Goal: Information Seeking & Learning: Learn about a topic

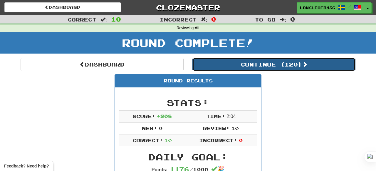
click at [249, 64] on button "Continue ( 120 )" at bounding box center [274, 65] width 163 height 14
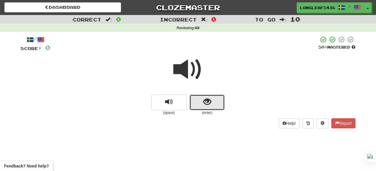
click at [199, 98] on button "show sentence" at bounding box center [207, 102] width 35 height 16
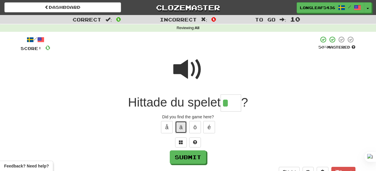
click at [181, 127] on button "ä" at bounding box center [181, 127] width 12 height 12
type input "***"
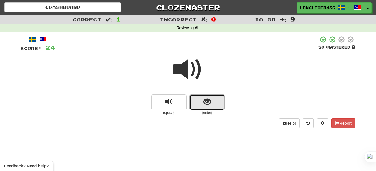
click at [199, 98] on button "show sentence" at bounding box center [207, 102] width 35 height 16
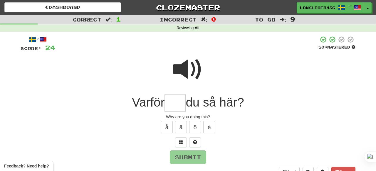
click at [175, 103] on input "text" at bounding box center [175, 102] width 21 height 17
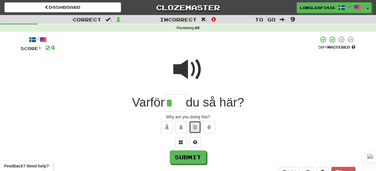
click at [193, 129] on button "ö" at bounding box center [195, 127] width 12 height 12
type input "***"
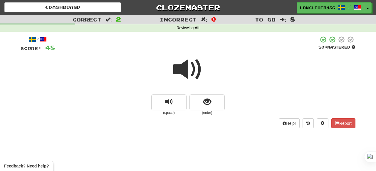
click at [189, 74] on span at bounding box center [187, 69] width 29 height 29
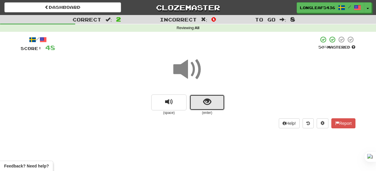
click at [210, 98] on span "show sentence" at bounding box center [207, 102] width 8 height 8
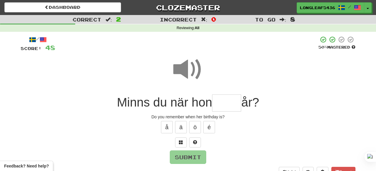
click at [182, 58] on span at bounding box center [187, 69] width 29 height 29
click at [226, 100] on input "text" at bounding box center [226, 102] width 29 height 17
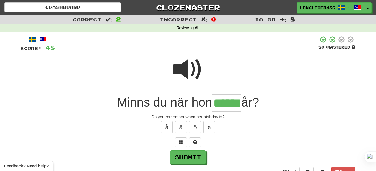
type input "******"
click at [186, 69] on span at bounding box center [187, 69] width 29 height 29
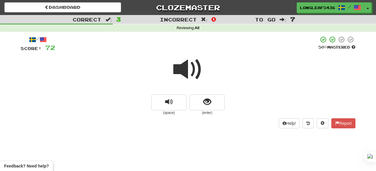
click at [185, 68] on span at bounding box center [187, 69] width 29 height 29
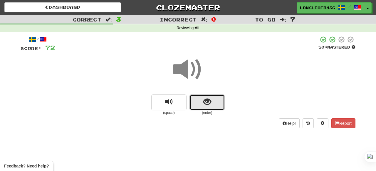
click at [211, 103] on span "show sentence" at bounding box center [207, 102] width 8 height 8
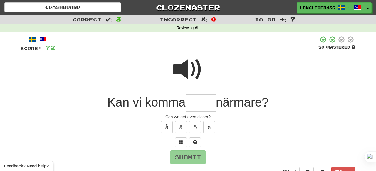
click at [190, 71] on span at bounding box center [187, 69] width 29 height 29
click at [206, 108] on input "text" at bounding box center [201, 102] width 30 height 17
click at [180, 124] on button "ä" at bounding box center [181, 127] width 12 height 12
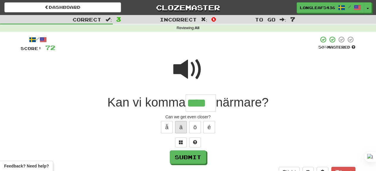
type input "****"
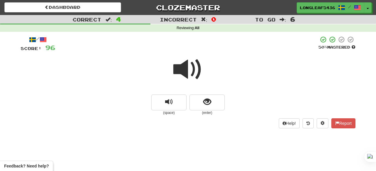
click at [193, 76] on span at bounding box center [187, 69] width 29 height 29
click at [187, 69] on span at bounding box center [187, 69] width 29 height 29
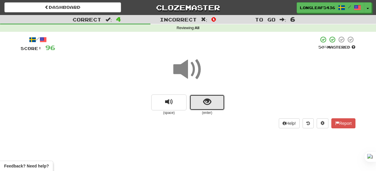
click at [203, 96] on button "show sentence" at bounding box center [207, 102] width 35 height 16
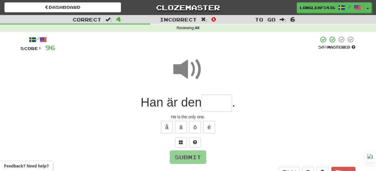
click at [187, 66] on span at bounding box center [187, 69] width 29 height 29
click at [223, 107] on input "text" at bounding box center [217, 102] width 30 height 17
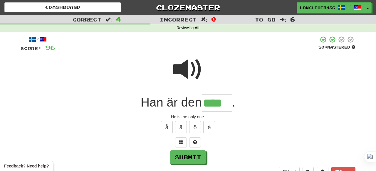
type input "****"
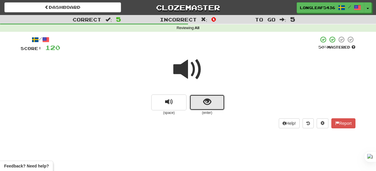
click at [204, 104] on span "show sentence" at bounding box center [207, 102] width 8 height 8
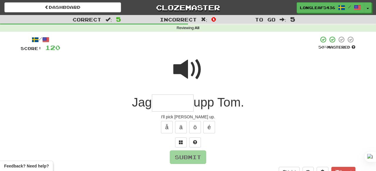
click at [190, 70] on span at bounding box center [187, 69] width 29 height 29
click at [163, 109] on input "text" at bounding box center [173, 102] width 42 height 17
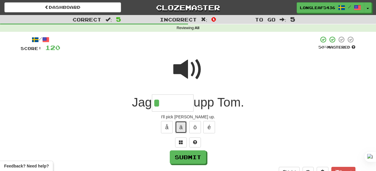
click at [180, 128] on button "ä" at bounding box center [181, 127] width 12 height 12
type input "******"
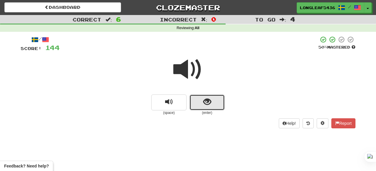
click at [204, 106] on button "show sentence" at bounding box center [207, 102] width 35 height 16
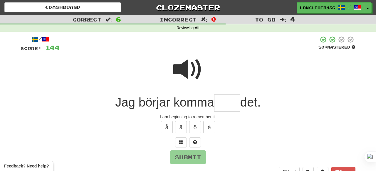
click at [187, 67] on span at bounding box center [187, 69] width 29 height 29
click at [223, 101] on input "text" at bounding box center [227, 102] width 26 height 17
click at [198, 69] on span at bounding box center [187, 69] width 29 height 29
click at [232, 103] on input "text" at bounding box center [227, 102] width 26 height 17
click at [191, 73] on span at bounding box center [187, 69] width 29 height 29
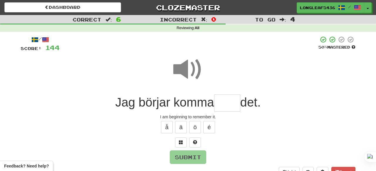
click at [222, 104] on input "text" at bounding box center [227, 102] width 26 height 17
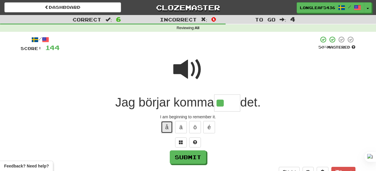
click at [167, 124] on button "å" at bounding box center [167, 127] width 12 height 12
type input "****"
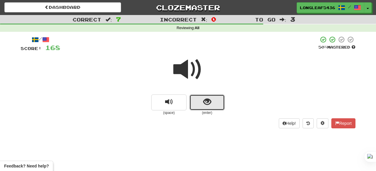
click at [212, 98] on button "show sentence" at bounding box center [207, 102] width 35 height 16
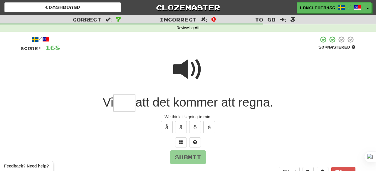
click at [194, 70] on span at bounding box center [187, 69] width 29 height 29
click at [130, 105] on input "text" at bounding box center [124, 102] width 22 height 17
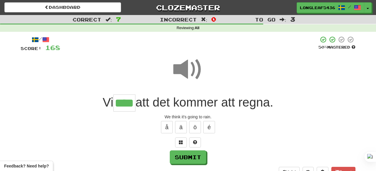
type input "****"
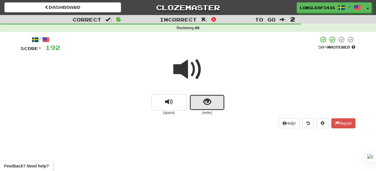
click at [206, 101] on span "show sentence" at bounding box center [207, 102] width 8 height 8
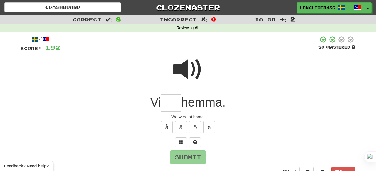
click at [195, 74] on span at bounding box center [187, 69] width 29 height 29
click at [169, 106] on input "text" at bounding box center [171, 102] width 20 height 17
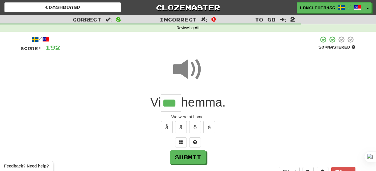
type input "***"
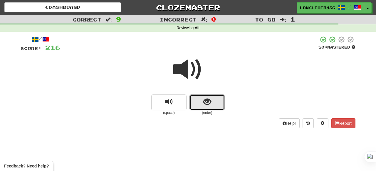
click at [211, 100] on span "show sentence" at bounding box center [207, 102] width 8 height 8
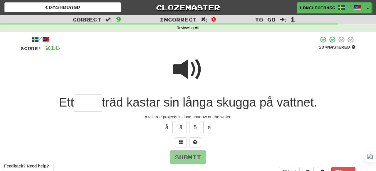
click at [188, 73] on span at bounding box center [187, 69] width 29 height 29
click at [194, 71] on span at bounding box center [187, 69] width 29 height 29
click at [91, 101] on input "text" at bounding box center [88, 102] width 28 height 17
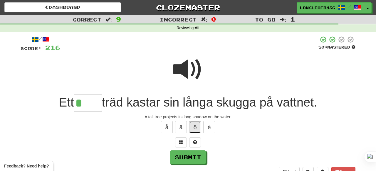
click at [195, 127] on button "ö" at bounding box center [195, 127] width 12 height 12
type input "****"
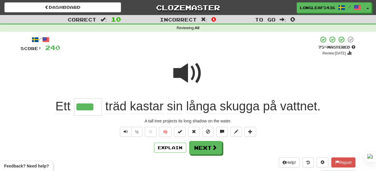
click at [189, 72] on span at bounding box center [187, 73] width 29 height 29
click at [255, 131] on button at bounding box center [251, 132] width 12 height 10
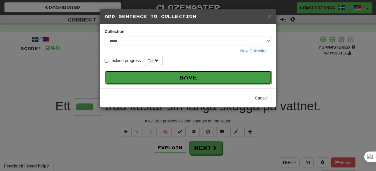
click at [233, 79] on button "Save" at bounding box center [188, 78] width 167 height 14
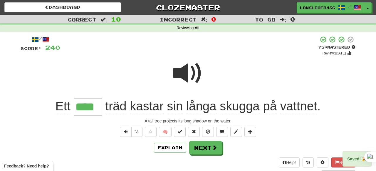
click at [206, 138] on div "/ Score: 240 + 24 75 % Mastered Review: [DATE] Ett **** träd kastar sin långa s…" at bounding box center [188, 106] width 335 height 141
click at [204, 144] on button "Next" at bounding box center [205, 148] width 33 height 14
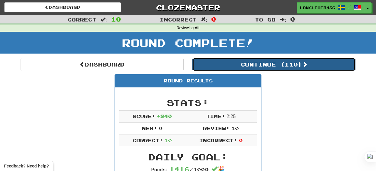
click at [248, 69] on button "Continue ( 110 )" at bounding box center [274, 65] width 163 height 14
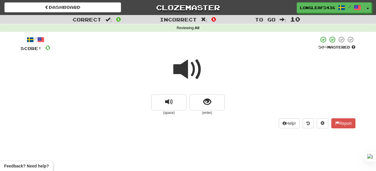
click at [189, 74] on span at bounding box center [187, 69] width 29 height 29
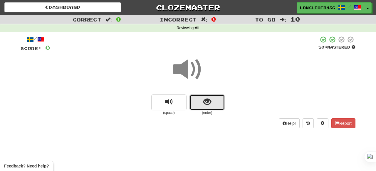
click at [203, 98] on span "show sentence" at bounding box center [207, 102] width 8 height 8
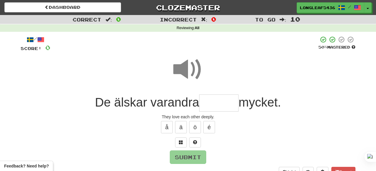
click at [190, 64] on span at bounding box center [187, 69] width 29 height 29
click at [209, 100] on input "text" at bounding box center [218, 102] width 39 height 17
click at [192, 71] on span at bounding box center [187, 69] width 29 height 29
click at [202, 99] on input "text" at bounding box center [218, 102] width 39 height 17
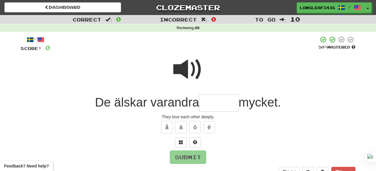
click at [183, 67] on span at bounding box center [187, 69] width 29 height 29
click at [180, 141] on span at bounding box center [181, 142] width 4 height 4
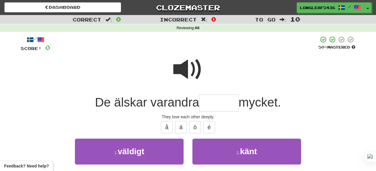
click at [182, 72] on span at bounding box center [187, 69] width 29 height 29
click at [212, 101] on input "text" at bounding box center [218, 102] width 39 height 17
type input "*"
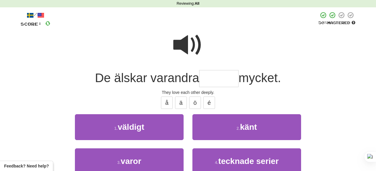
click at [207, 76] on input "text" at bounding box center [218, 78] width 39 height 17
click at [181, 101] on button "ä" at bounding box center [181, 102] width 12 height 12
type input "*******"
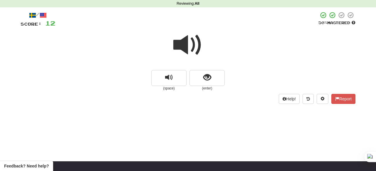
click at [192, 48] on span at bounding box center [187, 44] width 29 height 29
click at [204, 70] on button "show sentence" at bounding box center [207, 78] width 35 height 16
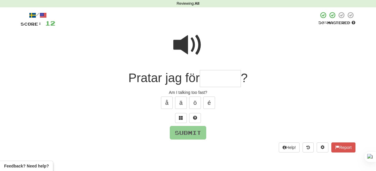
click at [201, 52] on span at bounding box center [187, 44] width 29 height 29
click at [210, 81] on input "text" at bounding box center [220, 78] width 41 height 17
click at [198, 50] on span at bounding box center [187, 44] width 29 height 29
click at [209, 75] on input "text" at bounding box center [220, 78] width 41 height 17
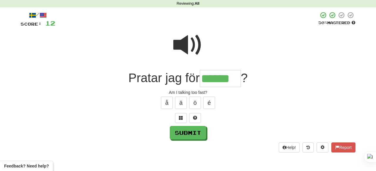
type input "******"
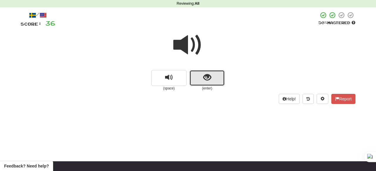
click at [211, 82] on button "show sentence" at bounding box center [207, 78] width 35 height 16
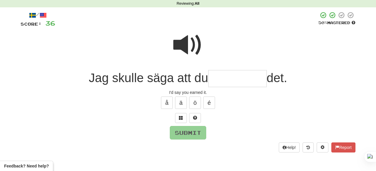
click at [190, 47] on span at bounding box center [187, 44] width 29 height 29
click at [190, 34] on span at bounding box center [187, 44] width 29 height 29
click at [183, 40] on span at bounding box center [187, 44] width 29 height 29
click at [184, 46] on span at bounding box center [187, 44] width 29 height 29
click at [188, 41] on span at bounding box center [187, 44] width 29 height 29
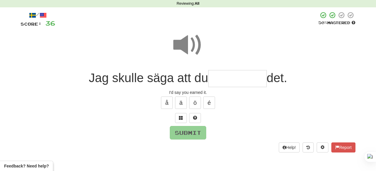
click at [218, 78] on input "text" at bounding box center [237, 78] width 59 height 17
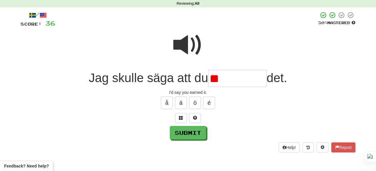
type input "*"
click at [184, 44] on span at bounding box center [187, 44] width 29 height 29
click at [226, 79] on input "text" at bounding box center [237, 78] width 59 height 17
type input "*"
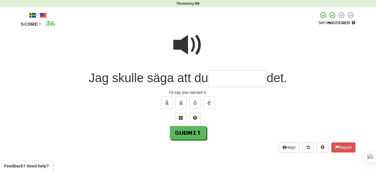
type input "*"
click at [180, 47] on span at bounding box center [187, 44] width 29 height 29
click at [189, 41] on span at bounding box center [187, 44] width 29 height 29
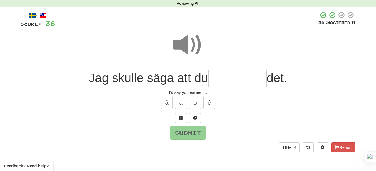
click at [223, 83] on input "text" at bounding box center [237, 78] width 59 height 17
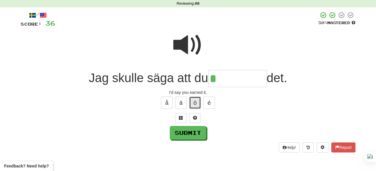
click at [197, 101] on button "ö" at bounding box center [195, 102] width 12 height 12
click at [181, 103] on button "ä" at bounding box center [181, 102] width 12 height 12
type input "**********"
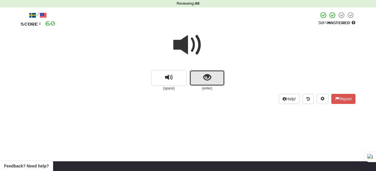
click at [206, 71] on button "show sentence" at bounding box center [207, 78] width 35 height 16
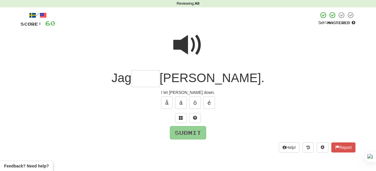
click at [193, 31] on span at bounding box center [187, 44] width 29 height 29
click at [160, 79] on input "text" at bounding box center [145, 78] width 28 height 17
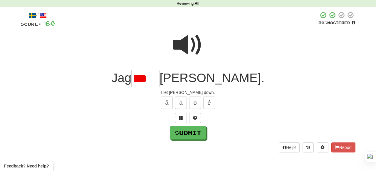
scroll to position [0, 0]
click at [181, 104] on button "ä" at bounding box center [181, 102] width 12 height 12
click at [191, 103] on button "ö" at bounding box center [195, 102] width 12 height 12
click at [189, 41] on span at bounding box center [187, 44] width 29 height 29
click at [160, 81] on input "**" at bounding box center [145, 78] width 28 height 17
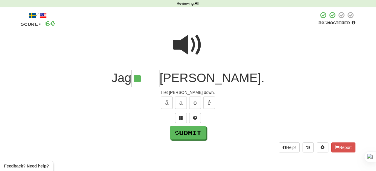
click at [191, 45] on span at bounding box center [187, 44] width 29 height 29
click at [160, 75] on input "**" at bounding box center [145, 78] width 28 height 17
type input "****"
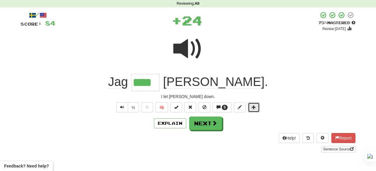
click at [258, 110] on button at bounding box center [254, 107] width 12 height 10
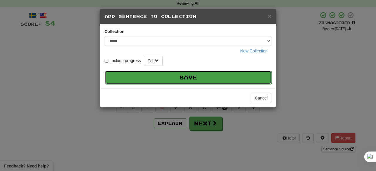
click at [215, 79] on button "Save" at bounding box center [188, 78] width 167 height 14
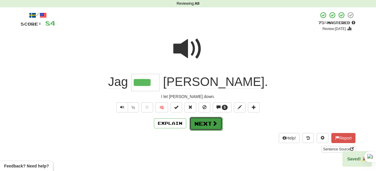
click at [208, 127] on button "Next" at bounding box center [206, 124] width 33 height 14
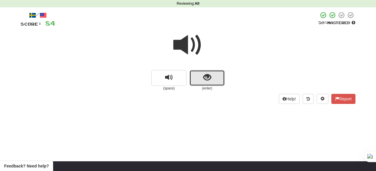
click at [195, 75] on button "show sentence" at bounding box center [207, 78] width 35 height 16
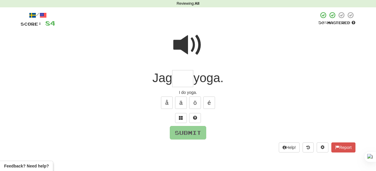
click at [185, 77] on input "text" at bounding box center [182, 78] width 21 height 17
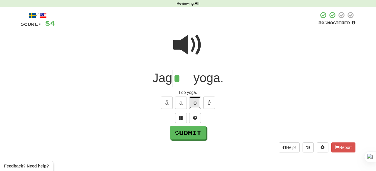
click at [191, 97] on button "ö" at bounding box center [195, 102] width 12 height 12
type input "***"
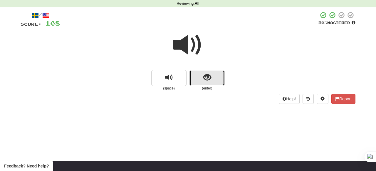
click at [207, 70] on button "show sentence" at bounding box center [207, 78] width 35 height 16
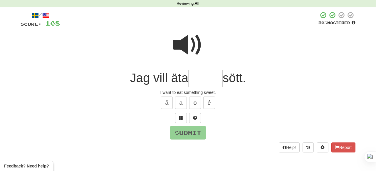
click at [200, 74] on input "text" at bounding box center [205, 78] width 34 height 17
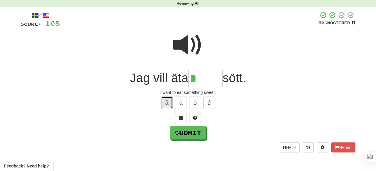
click at [167, 100] on button "å" at bounding box center [167, 102] width 12 height 12
type input "*****"
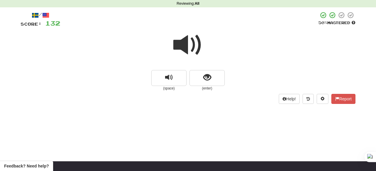
click at [190, 49] on span at bounding box center [187, 44] width 29 height 29
click at [212, 86] on small "(enter)" at bounding box center [207, 88] width 35 height 5
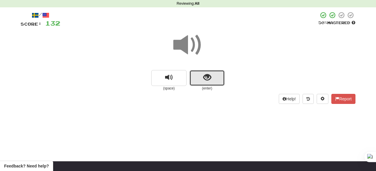
click at [209, 76] on span "show sentence" at bounding box center [207, 78] width 8 height 8
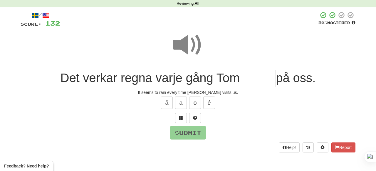
click at [194, 45] on span at bounding box center [187, 44] width 29 height 29
click at [250, 75] on input "text" at bounding box center [258, 78] width 36 height 17
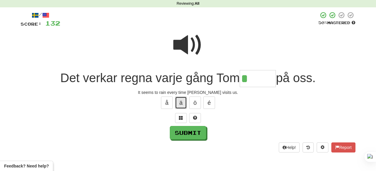
click at [186, 102] on button "ä" at bounding box center [181, 102] width 12 height 12
type input "******"
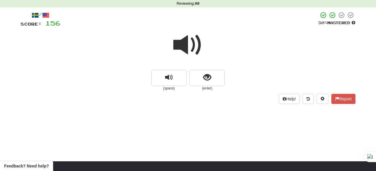
click at [198, 43] on span at bounding box center [187, 44] width 29 height 29
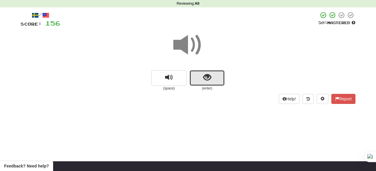
click at [200, 84] on button "show sentence" at bounding box center [207, 78] width 35 height 16
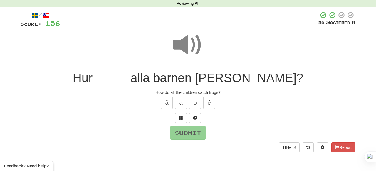
click at [193, 50] on span at bounding box center [187, 44] width 29 height 29
click at [131, 80] on input "text" at bounding box center [112, 78] width 38 height 17
click at [188, 42] on span at bounding box center [187, 44] width 29 height 29
click at [131, 80] on input "text" at bounding box center [112, 78] width 38 height 17
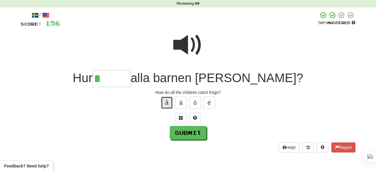
click at [163, 102] on button "å" at bounding box center [167, 102] width 12 height 12
type input "******"
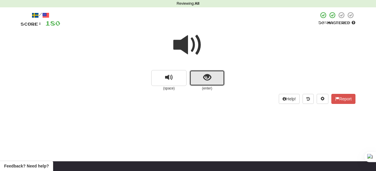
click at [209, 85] on button "show sentence" at bounding box center [207, 78] width 35 height 16
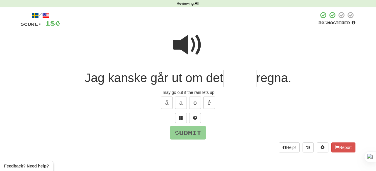
click at [188, 46] on span at bounding box center [187, 44] width 29 height 29
click at [240, 76] on input "text" at bounding box center [239, 78] width 33 height 17
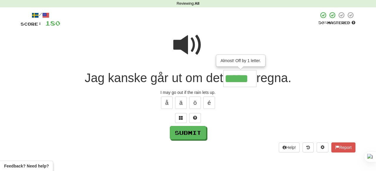
type input "******"
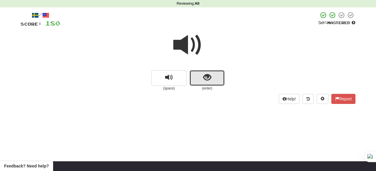
click at [195, 76] on button "show sentence" at bounding box center [207, 78] width 35 height 16
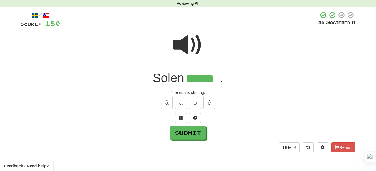
type input "******"
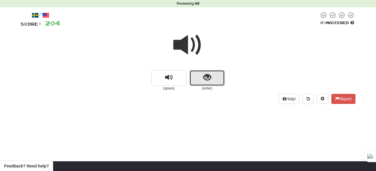
click at [209, 80] on span "show sentence" at bounding box center [207, 78] width 8 height 8
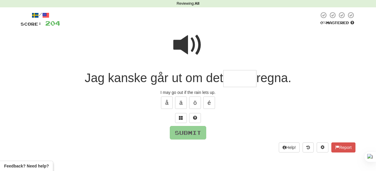
click at [231, 80] on input "text" at bounding box center [239, 78] width 33 height 17
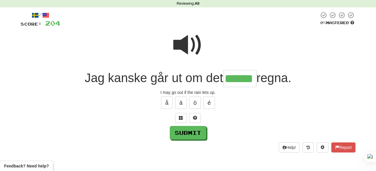
type input "******"
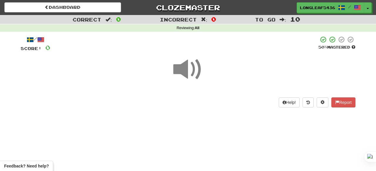
click at [190, 73] on span at bounding box center [187, 69] width 29 height 29
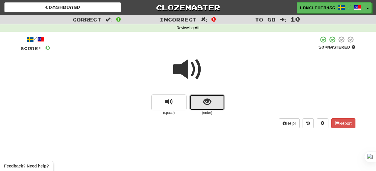
click at [207, 95] on button "show sentence" at bounding box center [207, 102] width 35 height 16
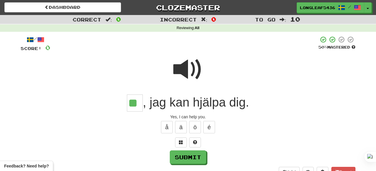
type input "**"
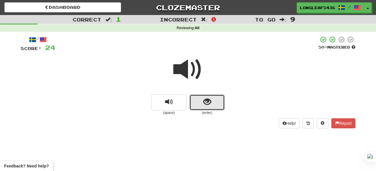
click at [209, 100] on span "show sentence" at bounding box center [207, 102] width 8 height 8
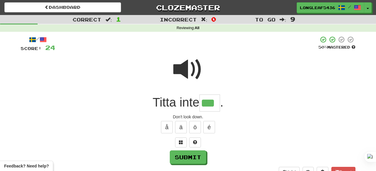
type input "***"
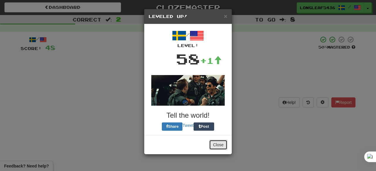
click at [220, 147] on button "Close" at bounding box center [218, 145] width 18 height 10
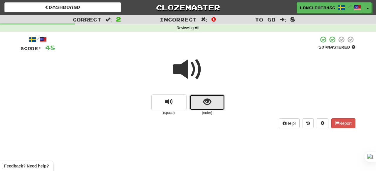
click at [210, 109] on button "show sentence" at bounding box center [207, 102] width 35 height 16
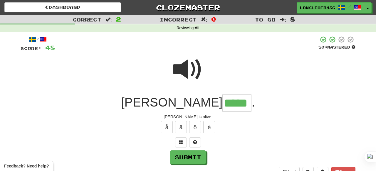
type input "*****"
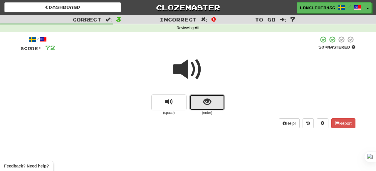
click at [199, 101] on button "show sentence" at bounding box center [207, 102] width 35 height 16
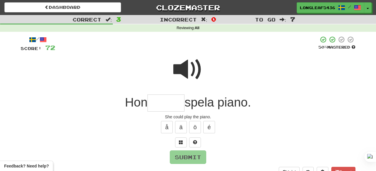
click at [193, 71] on span at bounding box center [187, 69] width 29 height 29
click at [163, 111] on div "/ Score: 72 50 % Mastered Hon spela piano. She could play the piano. å ä ö é Su…" at bounding box center [188, 106] width 335 height 141
click at [163, 108] on input "text" at bounding box center [166, 102] width 37 height 17
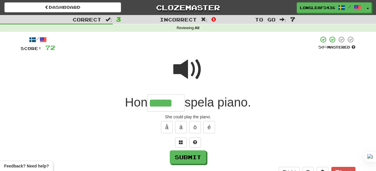
type input "*****"
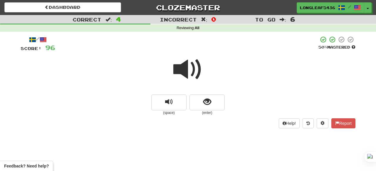
click at [193, 72] on span at bounding box center [187, 69] width 29 height 29
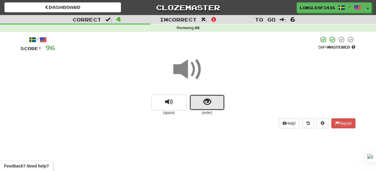
click at [211, 107] on button "show sentence" at bounding box center [207, 102] width 35 height 16
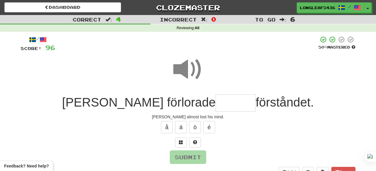
click at [189, 61] on span at bounding box center [187, 69] width 29 height 29
click at [216, 100] on input "text" at bounding box center [236, 102] width 40 height 17
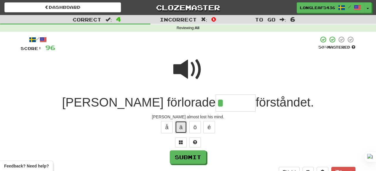
click at [186, 125] on button "ä" at bounding box center [181, 127] width 12 height 12
type input "******"
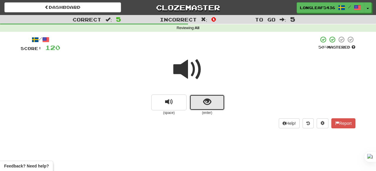
click at [196, 97] on button "show sentence" at bounding box center [207, 102] width 35 height 16
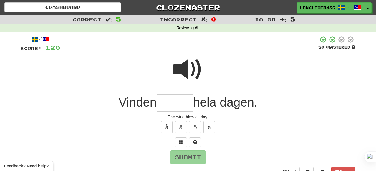
click at [191, 68] on span at bounding box center [187, 69] width 29 height 29
click at [169, 104] on input "text" at bounding box center [175, 102] width 36 height 17
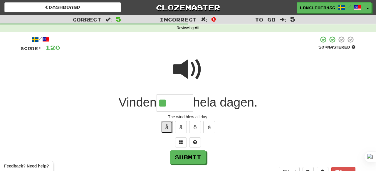
click at [166, 124] on button "å" at bounding box center [167, 127] width 12 height 12
click at [186, 62] on span at bounding box center [187, 69] width 29 height 29
click at [183, 106] on input "***" at bounding box center [175, 102] width 36 height 17
click at [191, 73] on span at bounding box center [187, 69] width 29 height 29
click at [185, 106] on input "****" at bounding box center [175, 102] width 36 height 17
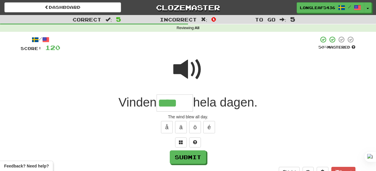
click at [188, 66] on span at bounding box center [187, 69] width 29 height 29
click at [188, 100] on input "****" at bounding box center [175, 102] width 36 height 17
click at [187, 68] on span at bounding box center [187, 69] width 29 height 29
click at [184, 103] on input "****" at bounding box center [175, 102] width 36 height 17
click at [191, 66] on span at bounding box center [187, 69] width 29 height 29
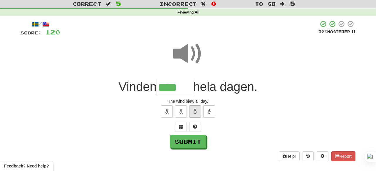
scroll to position [16, 0]
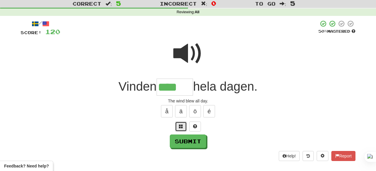
click at [185, 123] on button at bounding box center [181, 126] width 12 height 10
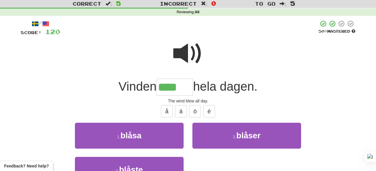
click at [188, 85] on input "****" at bounding box center [175, 87] width 36 height 17
type input "******"
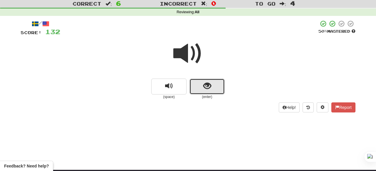
click at [211, 84] on button "show sentence" at bounding box center [207, 87] width 35 height 16
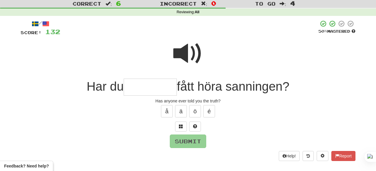
click at [194, 53] on span at bounding box center [187, 53] width 29 height 29
click at [145, 88] on input "text" at bounding box center [150, 87] width 53 height 17
click at [180, 53] on span at bounding box center [187, 53] width 29 height 29
click at [140, 91] on input "text" at bounding box center [150, 87] width 53 height 17
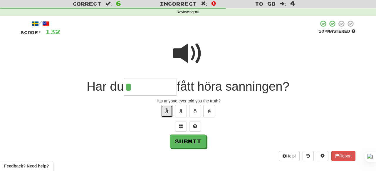
click at [162, 109] on button "å" at bounding box center [167, 111] width 12 height 12
type input "********"
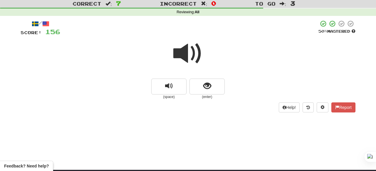
click at [192, 49] on span at bounding box center [187, 53] width 29 height 29
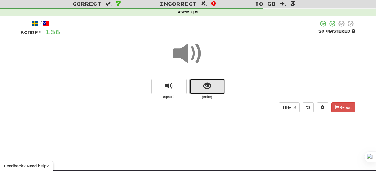
click at [214, 89] on button "show sentence" at bounding box center [207, 87] width 35 height 16
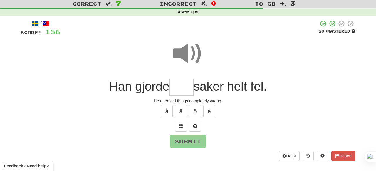
click at [187, 57] on span at bounding box center [187, 53] width 29 height 29
click at [178, 93] on input "text" at bounding box center [182, 87] width 24 height 17
click at [186, 58] on span at bounding box center [187, 53] width 29 height 29
click at [188, 55] on span at bounding box center [187, 53] width 29 height 29
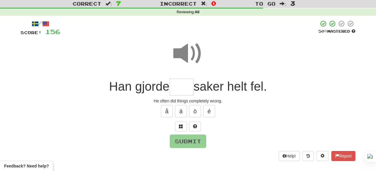
click at [183, 88] on input "text" at bounding box center [182, 87] width 24 height 17
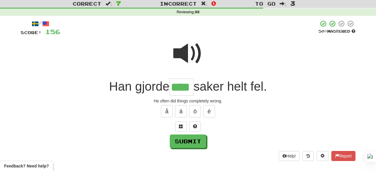
type input "****"
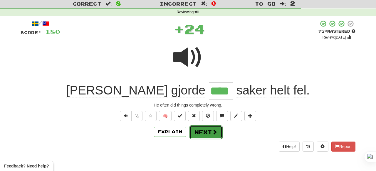
click at [204, 134] on button "Next" at bounding box center [206, 132] width 33 height 14
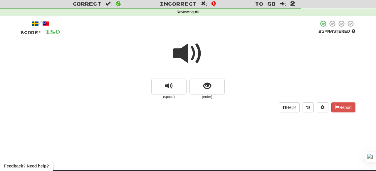
click at [198, 57] on span at bounding box center [187, 53] width 29 height 29
click at [210, 80] on button "show sentence" at bounding box center [207, 87] width 35 height 16
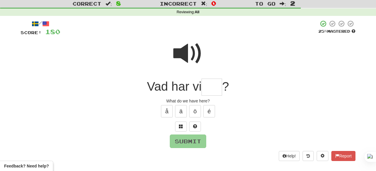
click at [194, 58] on span at bounding box center [187, 53] width 29 height 29
click at [213, 86] on input "text" at bounding box center [212, 87] width 21 height 17
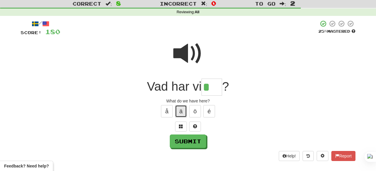
click at [177, 110] on button "ä" at bounding box center [181, 111] width 12 height 12
type input "***"
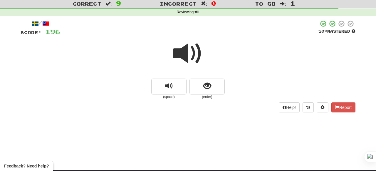
click at [190, 52] on span at bounding box center [187, 53] width 29 height 29
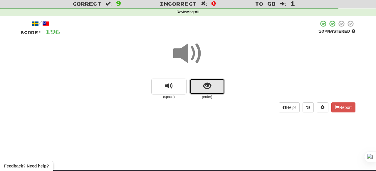
click at [203, 84] on button "show sentence" at bounding box center [207, 87] width 35 height 16
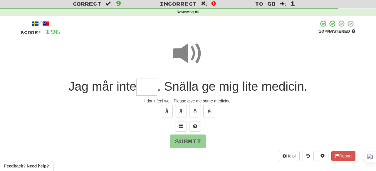
click at [187, 45] on span at bounding box center [187, 53] width 29 height 29
click at [146, 88] on input "text" at bounding box center [146, 87] width 21 height 17
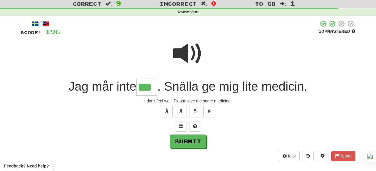
type input "***"
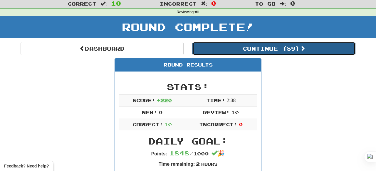
click at [225, 44] on button "Continue ( 89 )" at bounding box center [274, 49] width 163 height 14
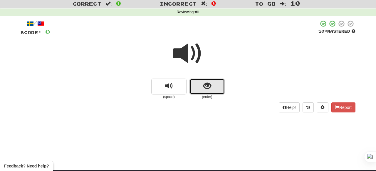
click at [201, 81] on button "show sentence" at bounding box center [207, 87] width 35 height 16
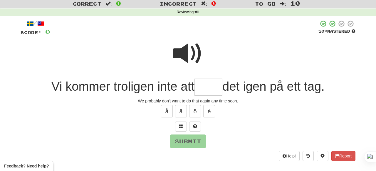
click at [188, 52] on span at bounding box center [187, 53] width 29 height 29
click at [190, 53] on span at bounding box center [187, 53] width 29 height 29
click at [190, 58] on span at bounding box center [187, 53] width 29 height 29
click at [200, 84] on input "text" at bounding box center [209, 87] width 28 height 17
click at [190, 51] on span at bounding box center [187, 53] width 29 height 29
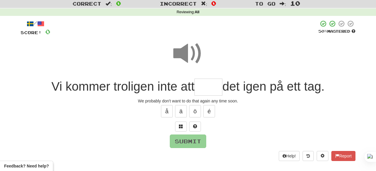
click at [194, 54] on span at bounding box center [187, 53] width 29 height 29
click at [126, 87] on span "Vi kommer troligen inte att" at bounding box center [122, 86] width 143 height 14
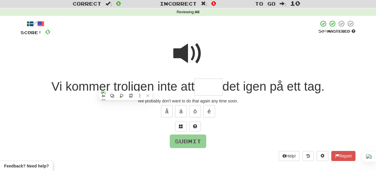
click at [138, 64] on div at bounding box center [188, 57] width 335 height 42
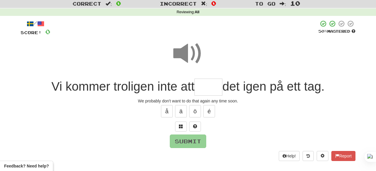
click at [197, 86] on input "text" at bounding box center [209, 87] width 28 height 17
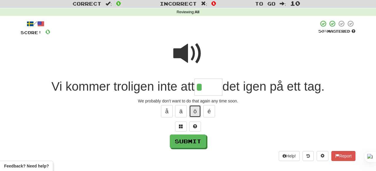
click at [196, 108] on button "ö" at bounding box center [195, 111] width 12 height 12
type input "****"
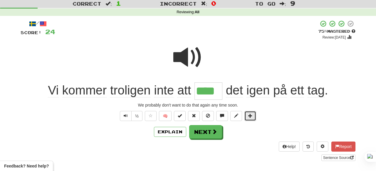
click at [248, 116] on span at bounding box center [250, 115] width 4 height 4
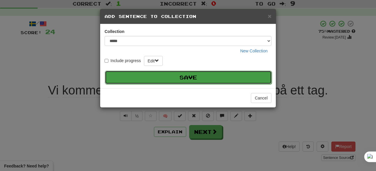
click at [244, 77] on button "Save" at bounding box center [188, 78] width 167 height 14
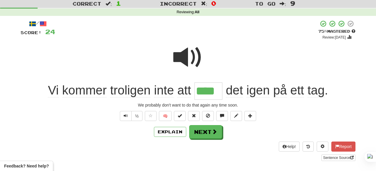
click at [195, 57] on span at bounding box center [187, 57] width 29 height 29
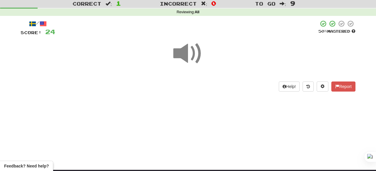
click at [186, 61] on span at bounding box center [187, 53] width 29 height 29
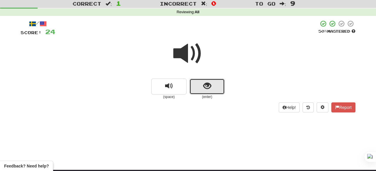
click at [210, 82] on span "show sentence" at bounding box center [207, 86] width 8 height 8
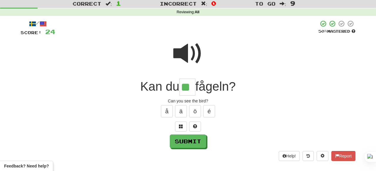
type input "**"
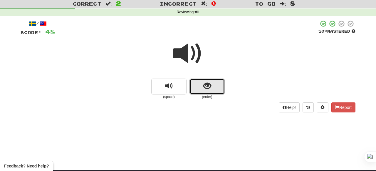
click at [206, 91] on button "show sentence" at bounding box center [207, 87] width 35 height 16
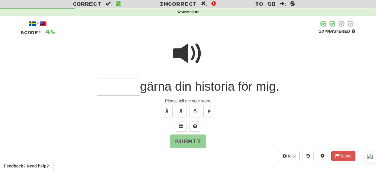
click at [189, 47] on span at bounding box center [187, 53] width 29 height 29
click at [118, 83] on input "text" at bounding box center [118, 87] width 43 height 17
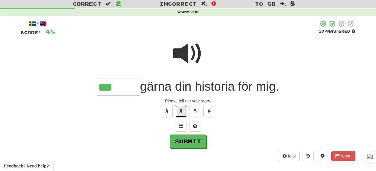
click at [181, 111] on button "ä" at bounding box center [181, 111] width 12 height 12
type input "*******"
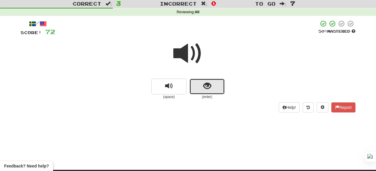
click at [208, 88] on span "show sentence" at bounding box center [207, 86] width 8 height 8
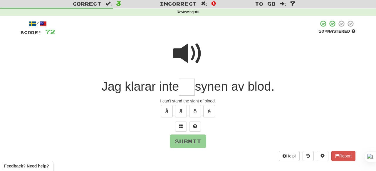
click at [188, 51] on span at bounding box center [187, 53] width 29 height 29
click at [193, 50] on span at bounding box center [187, 53] width 29 height 29
click at [185, 85] on input "text" at bounding box center [187, 87] width 16 height 17
click at [194, 51] on span at bounding box center [187, 53] width 29 height 29
click at [184, 86] on input "text" at bounding box center [187, 87] width 16 height 17
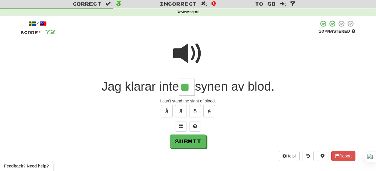
type input "**"
click at [193, 52] on span at bounding box center [187, 53] width 29 height 29
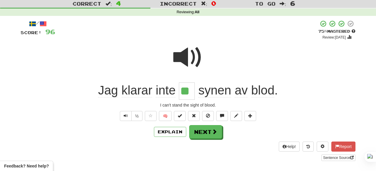
click at [222, 128] on div "Explain Next" at bounding box center [188, 132] width 335 height 14
click at [181, 56] on span at bounding box center [187, 57] width 29 height 29
click at [249, 119] on button at bounding box center [251, 116] width 12 height 10
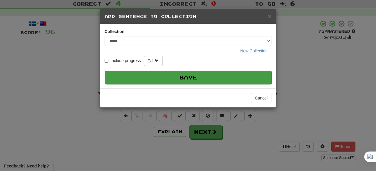
click at [217, 77] on button "Save" at bounding box center [188, 78] width 167 height 14
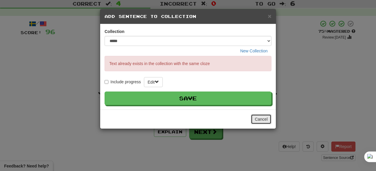
click at [263, 116] on button "Cancel" at bounding box center [261, 119] width 21 height 10
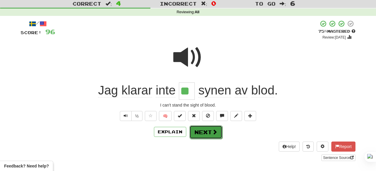
click at [220, 128] on button "Next" at bounding box center [206, 132] width 33 height 14
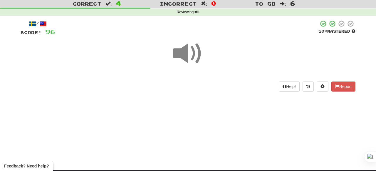
click at [195, 46] on span at bounding box center [187, 53] width 29 height 29
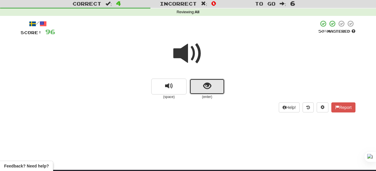
click at [203, 87] on button "show sentence" at bounding box center [207, 87] width 35 height 16
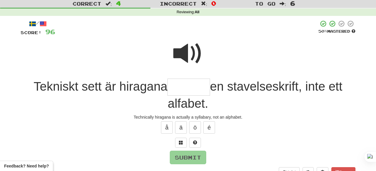
click at [198, 55] on span at bounding box center [187, 53] width 29 height 29
click at [185, 49] on span at bounding box center [187, 53] width 29 height 29
click at [181, 88] on input "text" at bounding box center [189, 87] width 43 height 17
click at [198, 39] on span at bounding box center [187, 53] width 29 height 29
click at [181, 84] on input "text" at bounding box center [189, 87] width 43 height 17
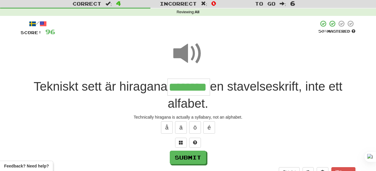
type input "********"
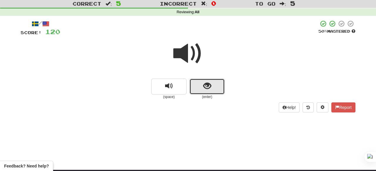
click at [209, 83] on span "show sentence" at bounding box center [207, 86] width 8 height 8
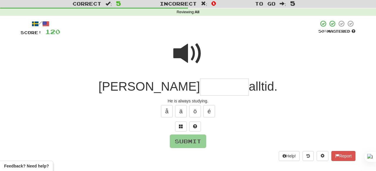
click at [186, 56] on span at bounding box center [187, 53] width 29 height 29
click at [200, 87] on input "text" at bounding box center [224, 87] width 49 height 17
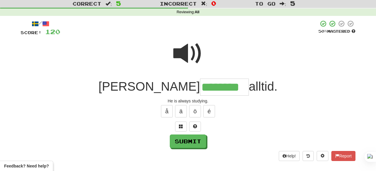
type input "********"
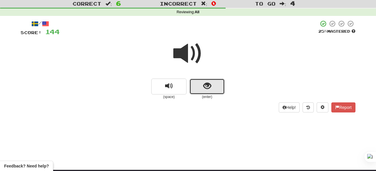
click at [206, 82] on span "show sentence" at bounding box center [207, 86] width 8 height 8
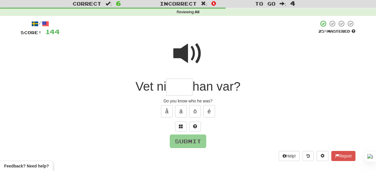
click at [193, 45] on span at bounding box center [187, 53] width 29 height 29
click at [179, 85] on input "text" at bounding box center [179, 87] width 26 height 17
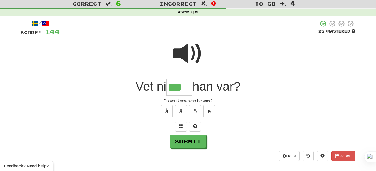
type input "***"
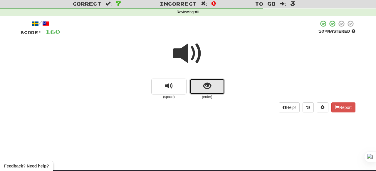
click at [196, 79] on button "show sentence" at bounding box center [207, 87] width 35 height 16
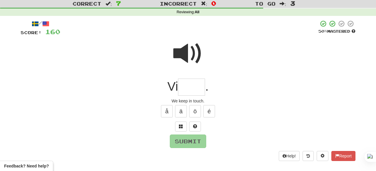
click at [189, 40] on span at bounding box center [187, 53] width 29 height 29
click at [194, 91] on input "text" at bounding box center [191, 87] width 27 height 17
click at [194, 53] on span at bounding box center [187, 53] width 29 height 29
click at [195, 89] on input "text" at bounding box center [191, 87] width 27 height 17
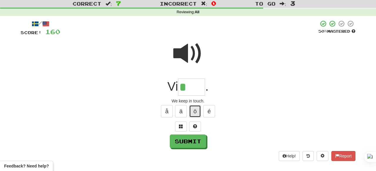
click at [194, 111] on button "ö" at bounding box center [195, 111] width 12 height 12
type input "****"
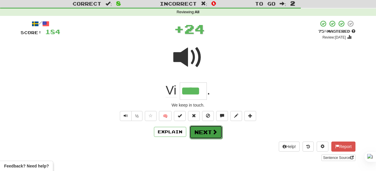
click at [218, 133] on button "Next" at bounding box center [206, 132] width 33 height 14
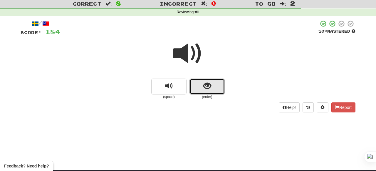
click at [198, 88] on button "show sentence" at bounding box center [207, 87] width 35 height 16
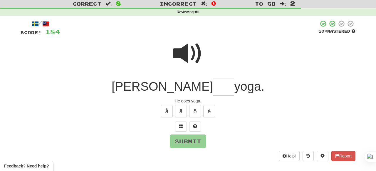
click at [194, 51] on span at bounding box center [187, 53] width 29 height 29
click at [213, 88] on input "text" at bounding box center [223, 87] width 21 height 17
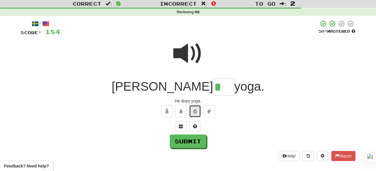
click at [190, 106] on button "ö" at bounding box center [195, 111] width 12 height 12
type input "***"
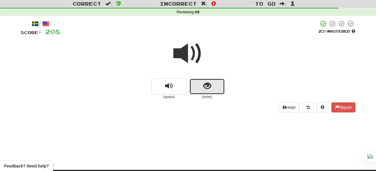
click at [199, 87] on button "show sentence" at bounding box center [207, 87] width 35 height 16
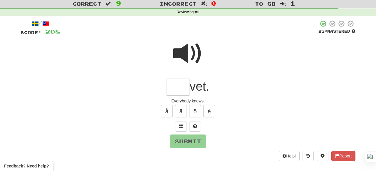
click at [190, 57] on span at bounding box center [187, 53] width 29 height 29
click at [181, 92] on input "text" at bounding box center [178, 87] width 23 height 17
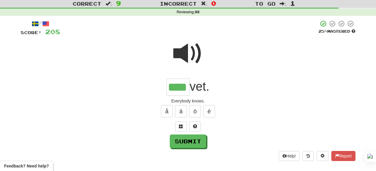
type input "****"
